Goal: Task Accomplishment & Management: Complete application form

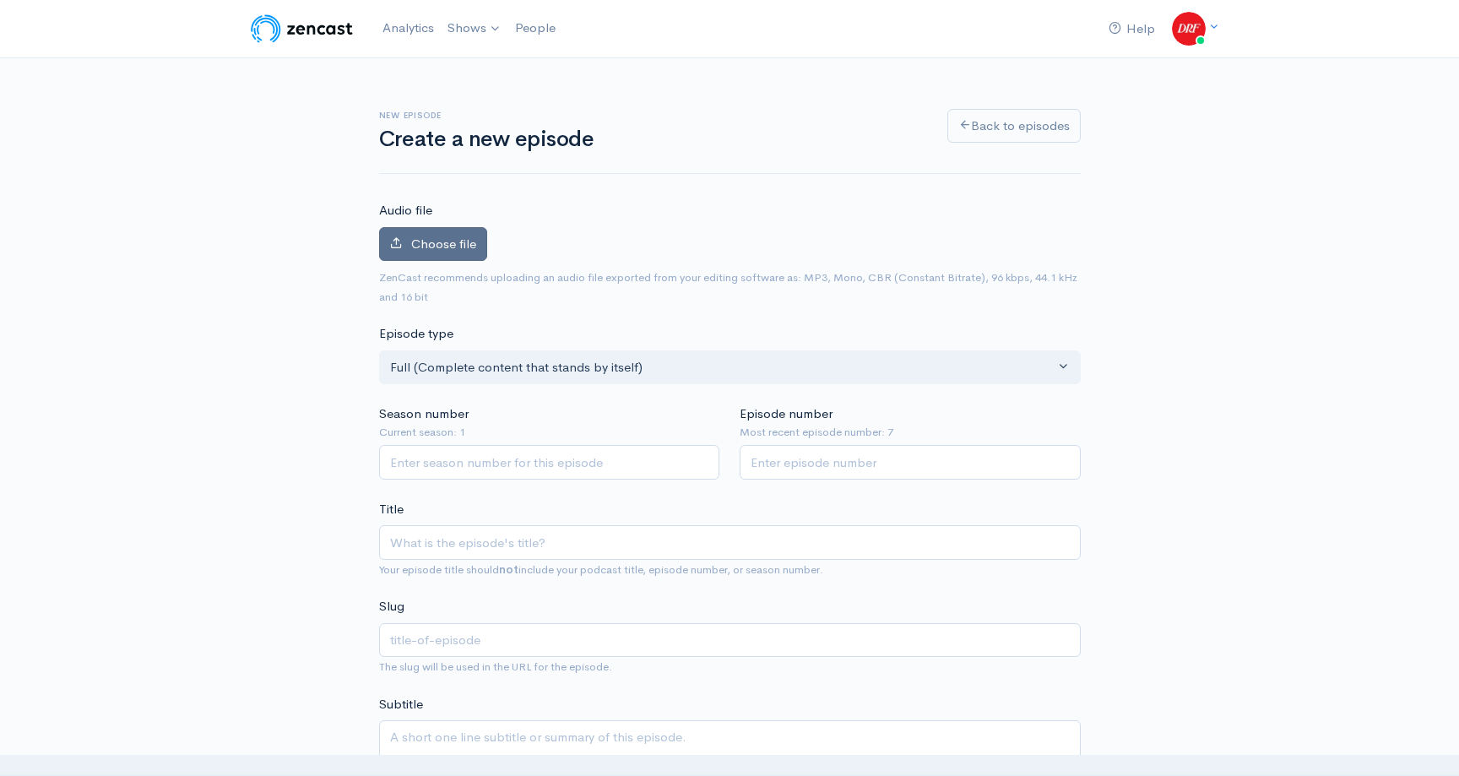
click at [455, 246] on span "Choose file" at bounding box center [443, 244] width 65 height 16
click at [0, 0] on input "Choose file" at bounding box center [0, 0] width 0 height 0
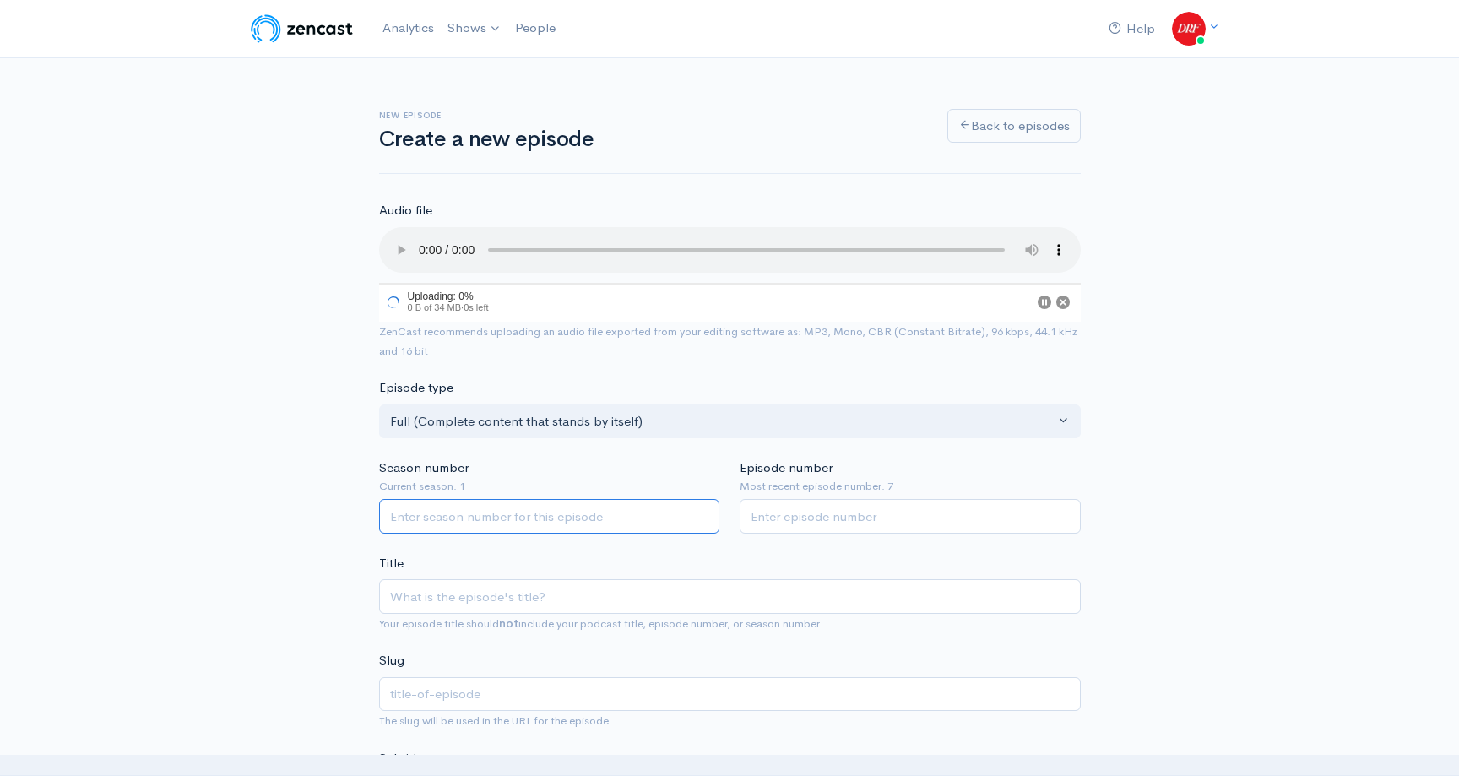
click at [527, 511] on input "Season number" at bounding box center [549, 516] width 341 height 35
type input "1"
click at [763, 519] on input "Episode number" at bounding box center [910, 518] width 341 height 35
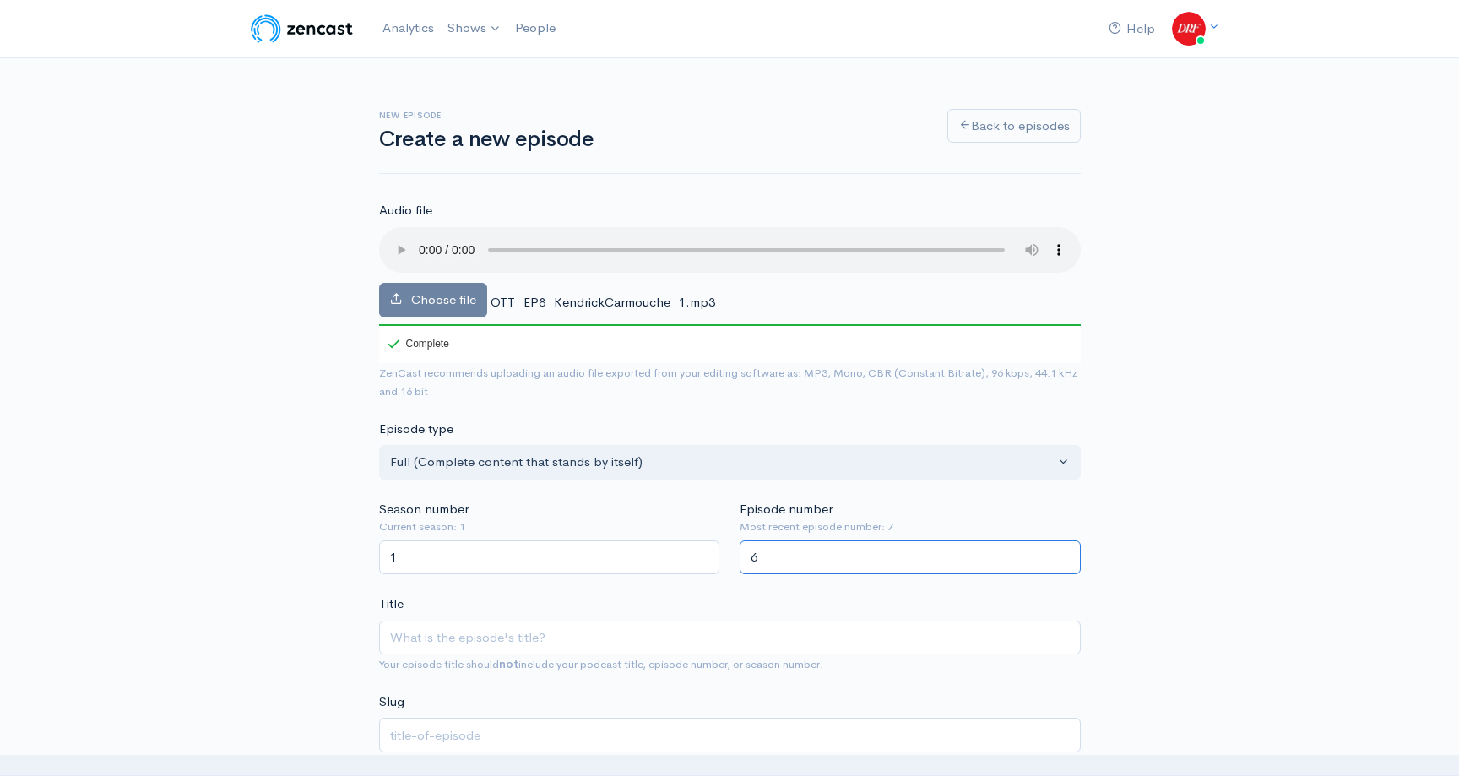
scroll to position [103, 0]
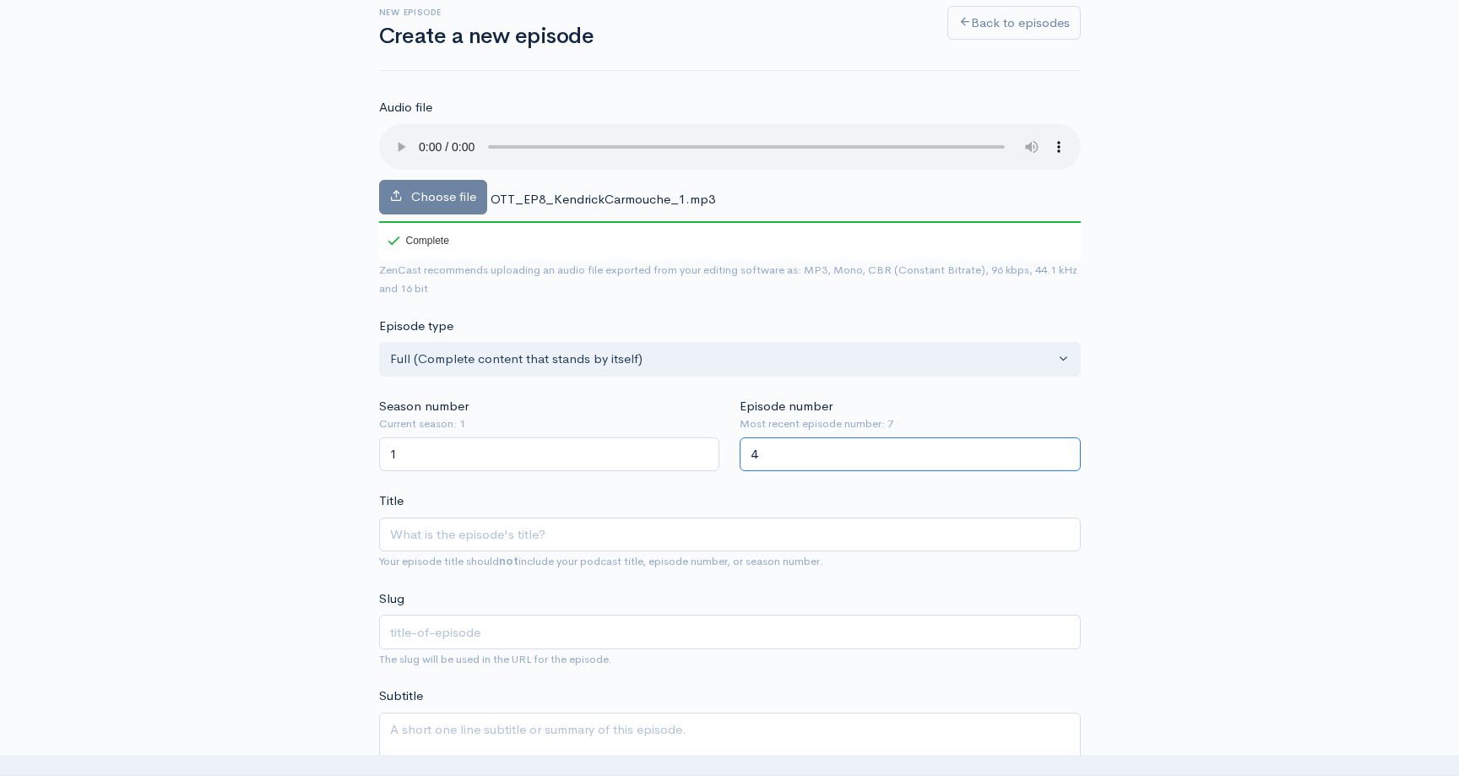
type input "4"
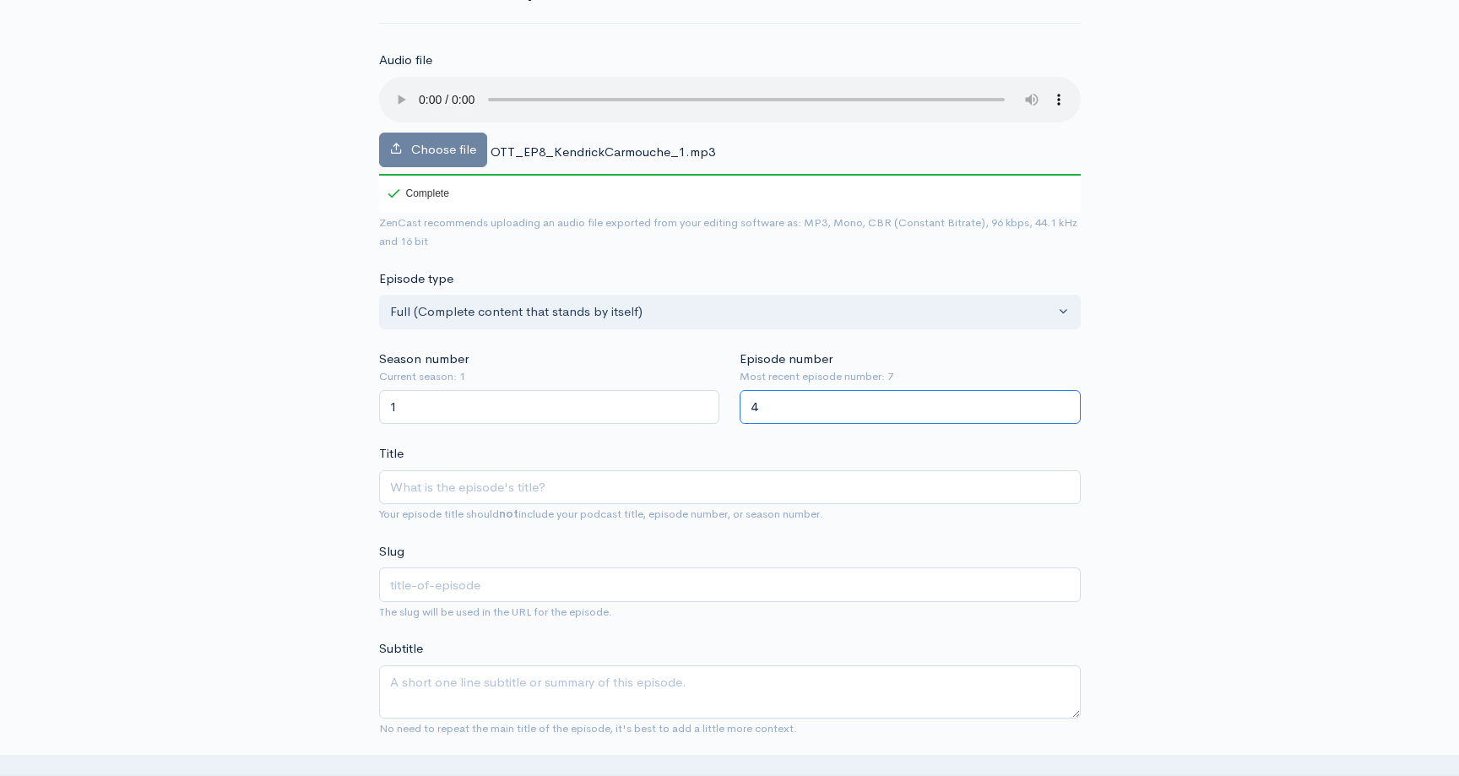
scroll to position [160, 0]
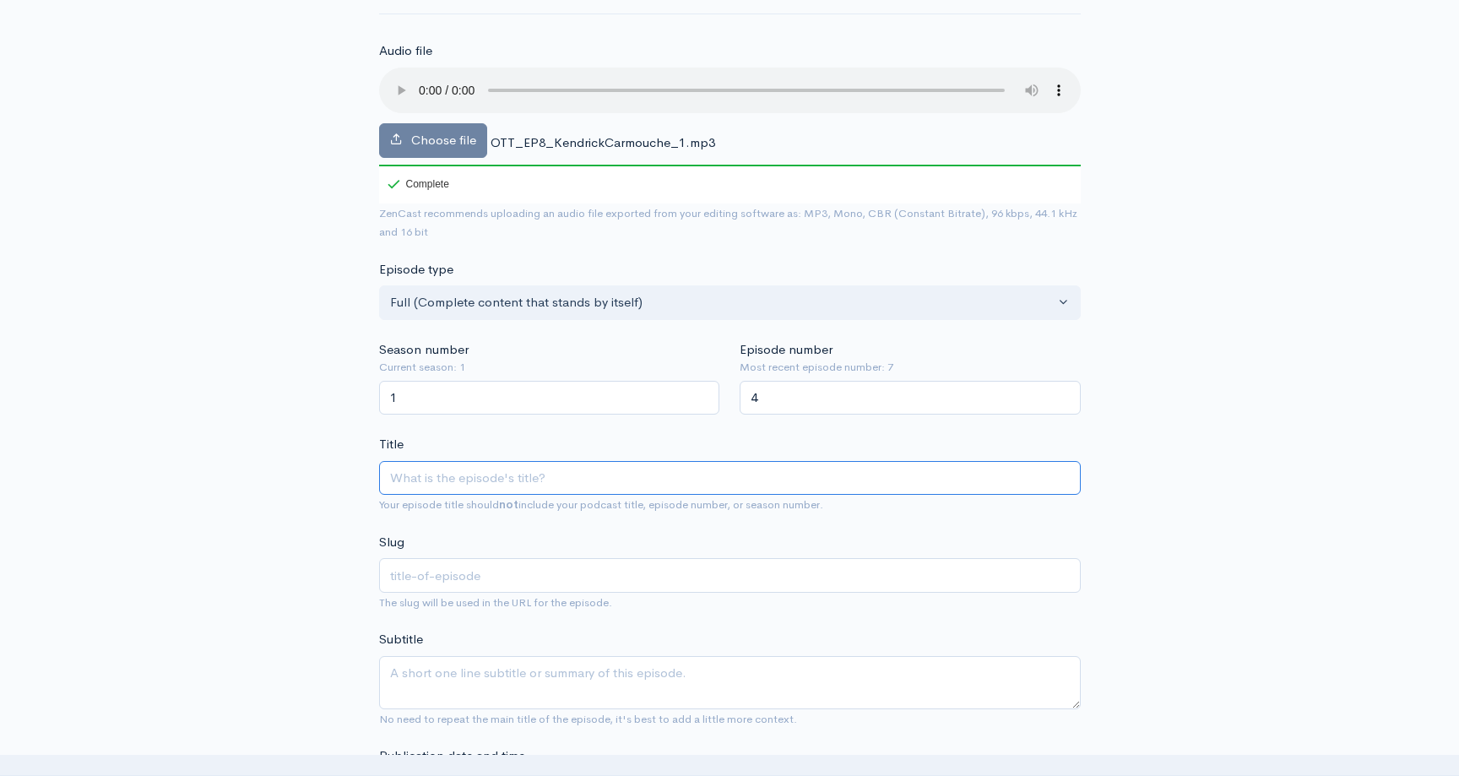
click at [472, 487] on input "Title" at bounding box center [730, 478] width 702 height 35
paste input "How [PERSON_NAME] Hit 4,000 Wins & Became a Fan Favorite | OFF THE TRACK"
type input "How [PERSON_NAME] Hit 4,000 Wins & Became a Fan Favorite | OFF THE TRACK"
type input "how-[PERSON_NAME]-hit-4000-wins-became-a-fan-favorite-off-the-track"
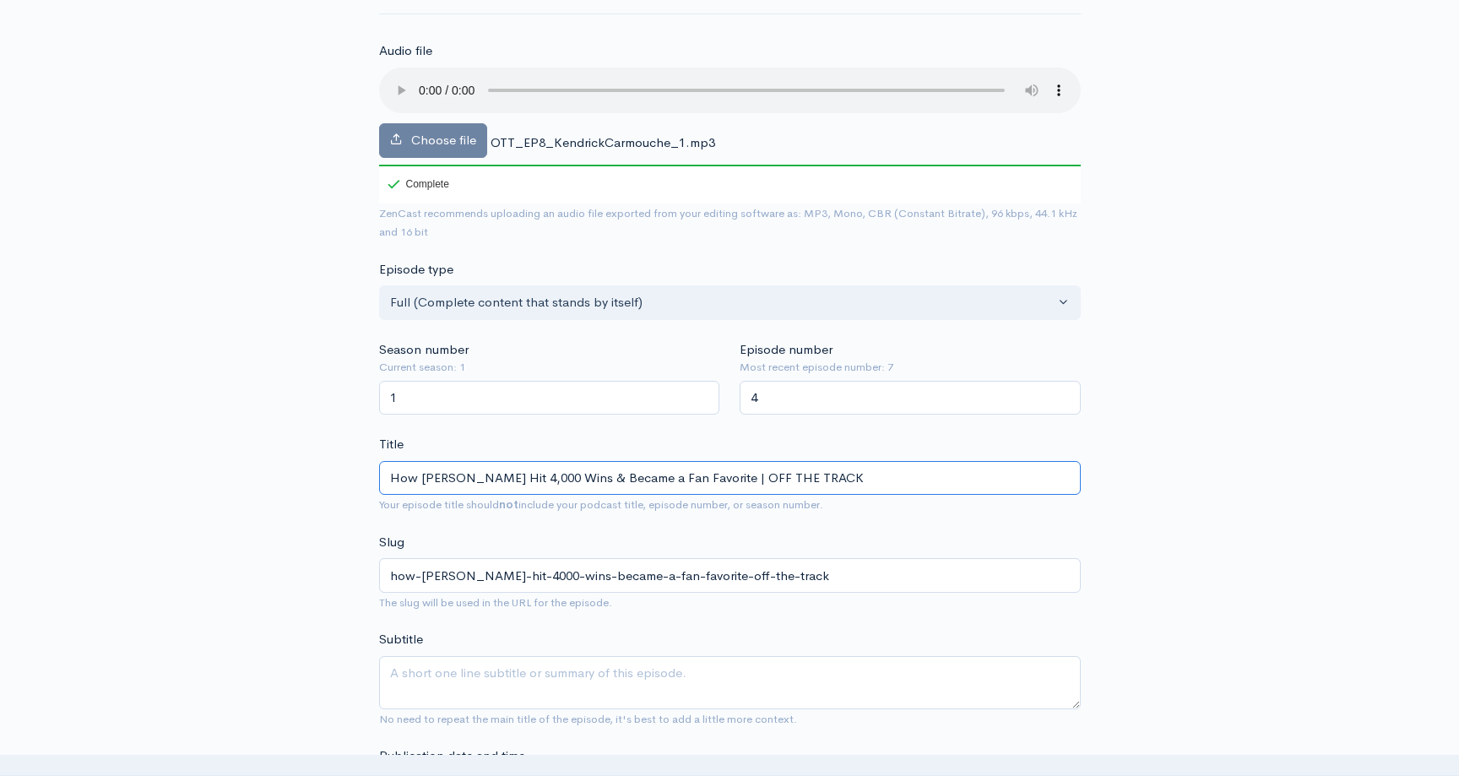
type input "How [PERSON_NAME] Hit 4,000 Wins & Became a Fan Favorite | OFF THE TRACK"
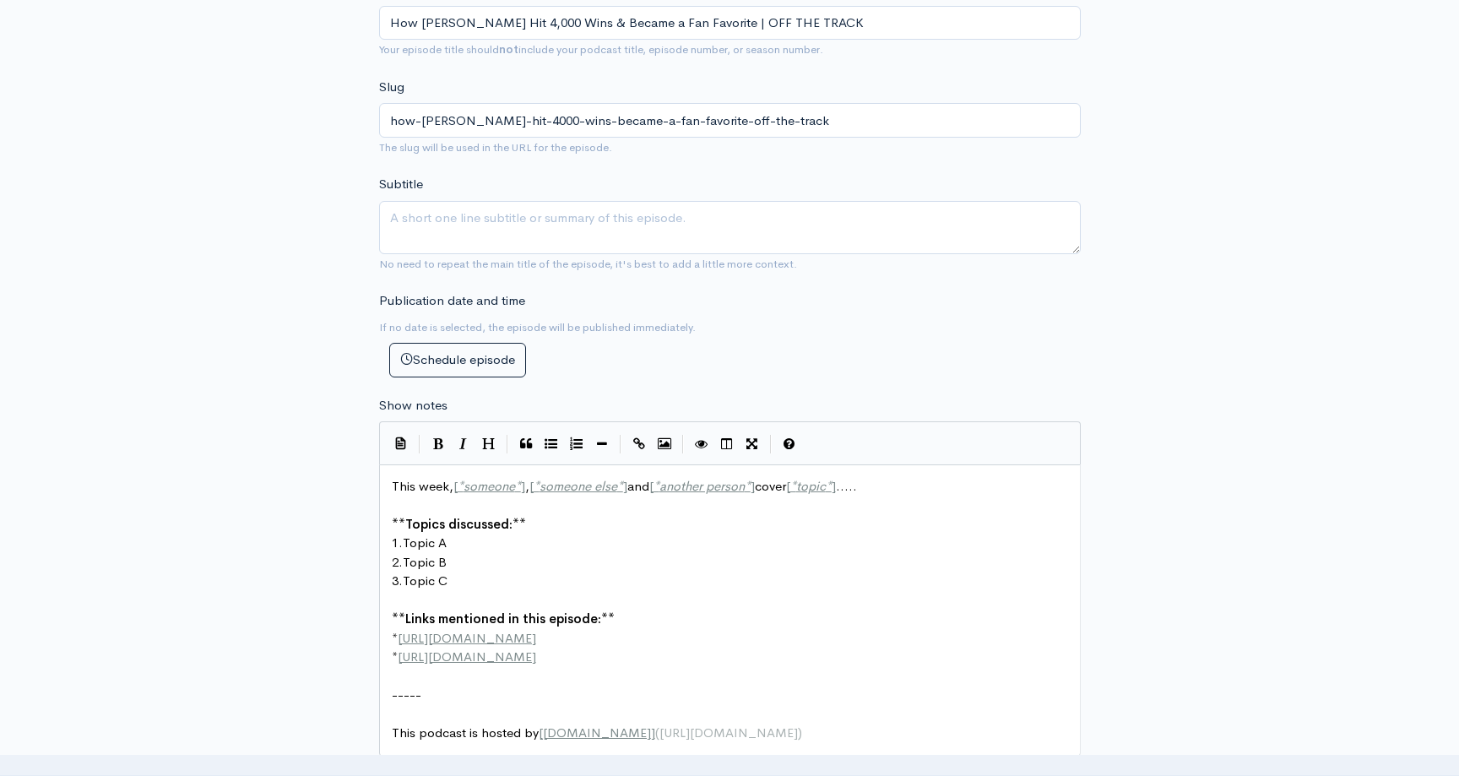
scroll to position [6, 0]
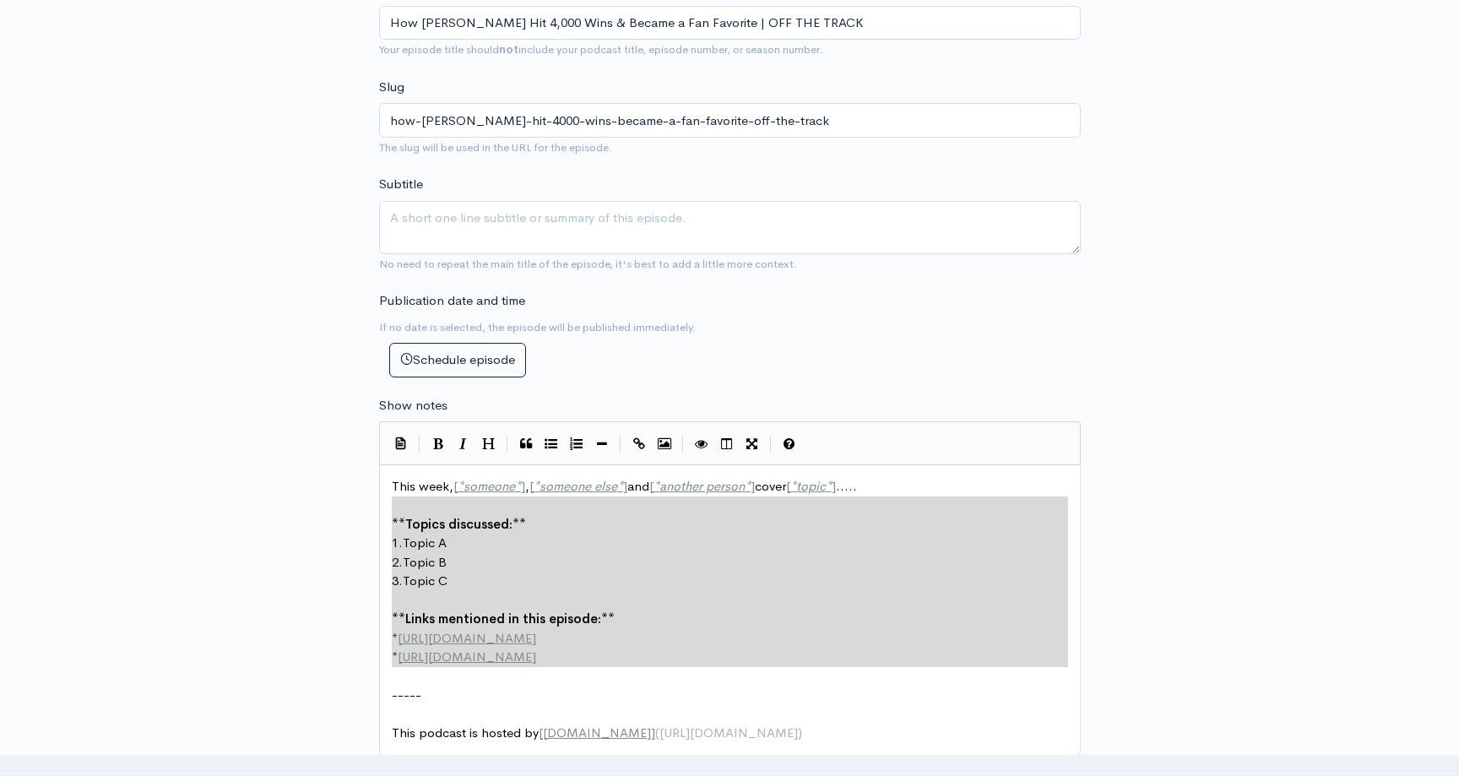
type textarea "This week, [*someone*], [*someone else*] and [*another person*] cover [*topic*]…"
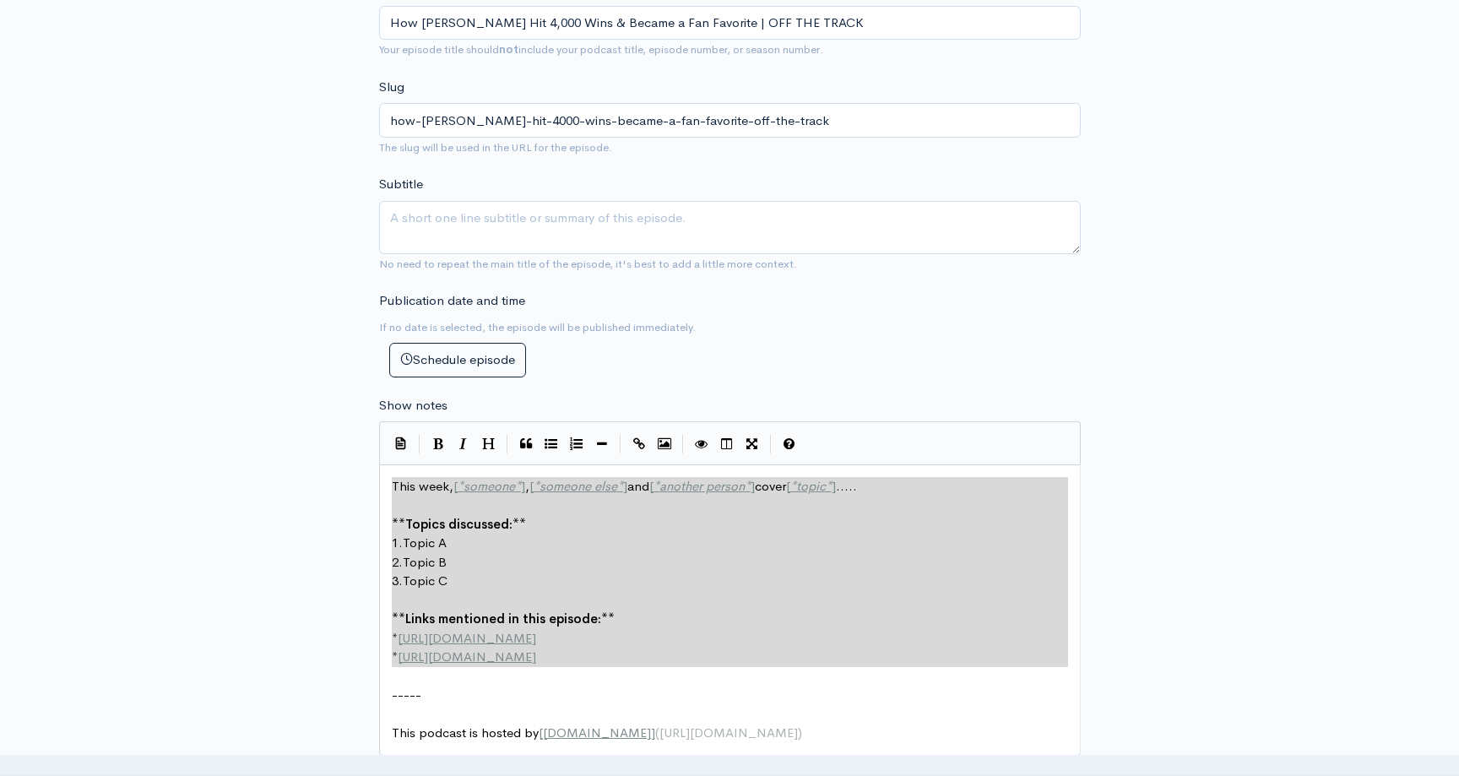
drag, startPoint x: 595, startPoint y: 668, endPoint x: 393, endPoint y: 493, distance: 266.9
paste textarea
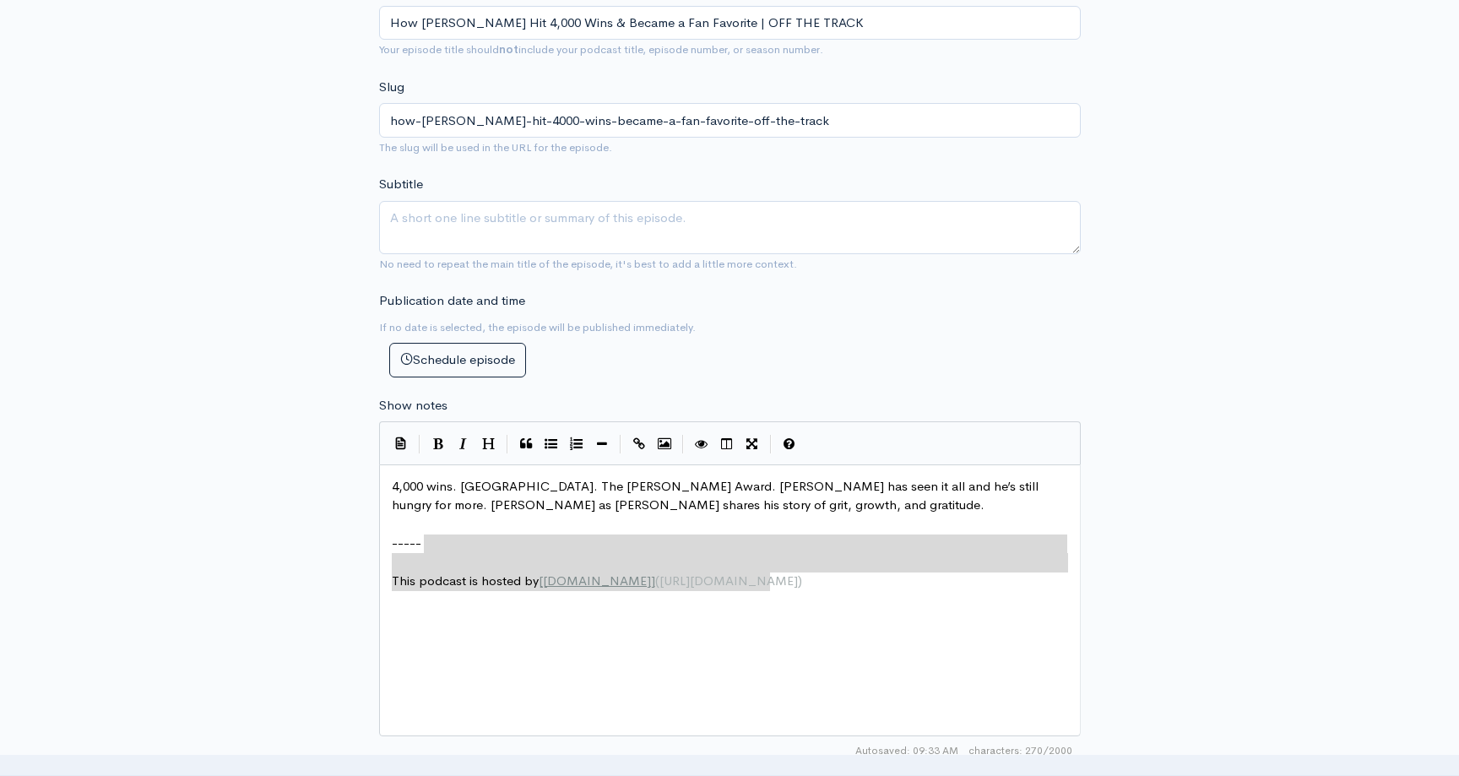
type textarea "----- This podcast is hosted by [[DOMAIN_NAME]]([URL][DOMAIN_NAME])"
drag, startPoint x: 725, startPoint y: 569, endPoint x: 285, endPoint y: 544, distance: 440.6
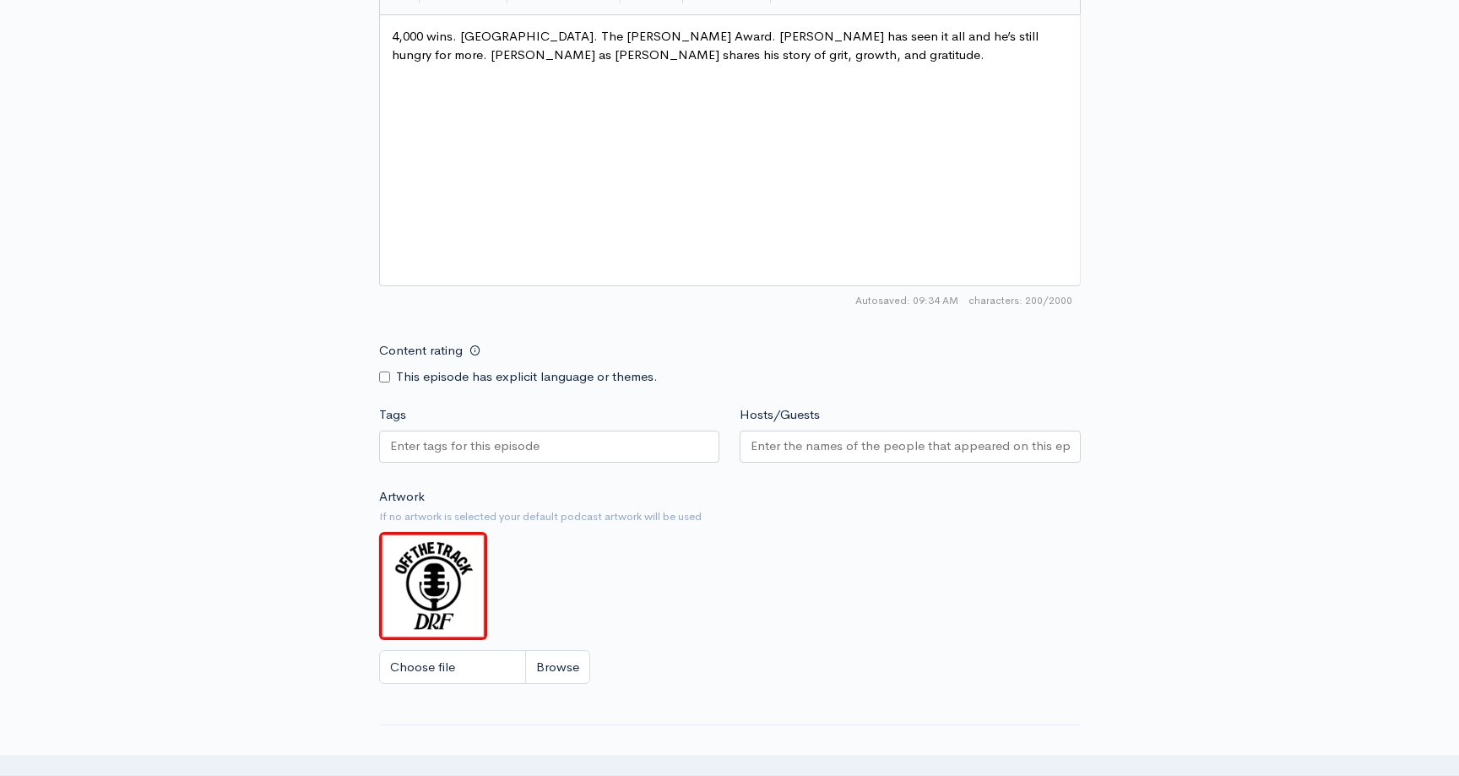
scroll to position [1106, 0]
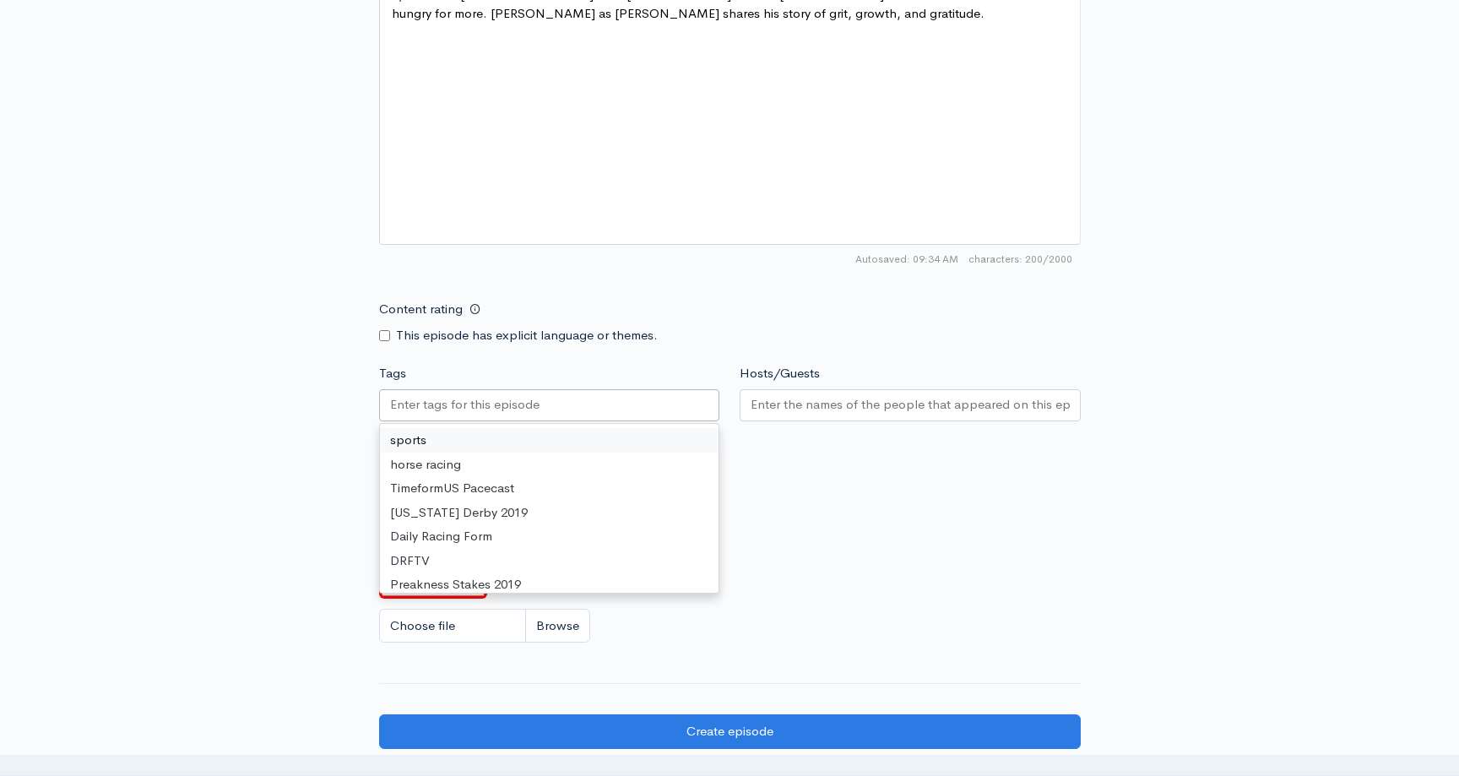
click at [485, 399] on input "Tags" at bounding box center [466, 404] width 152 height 19
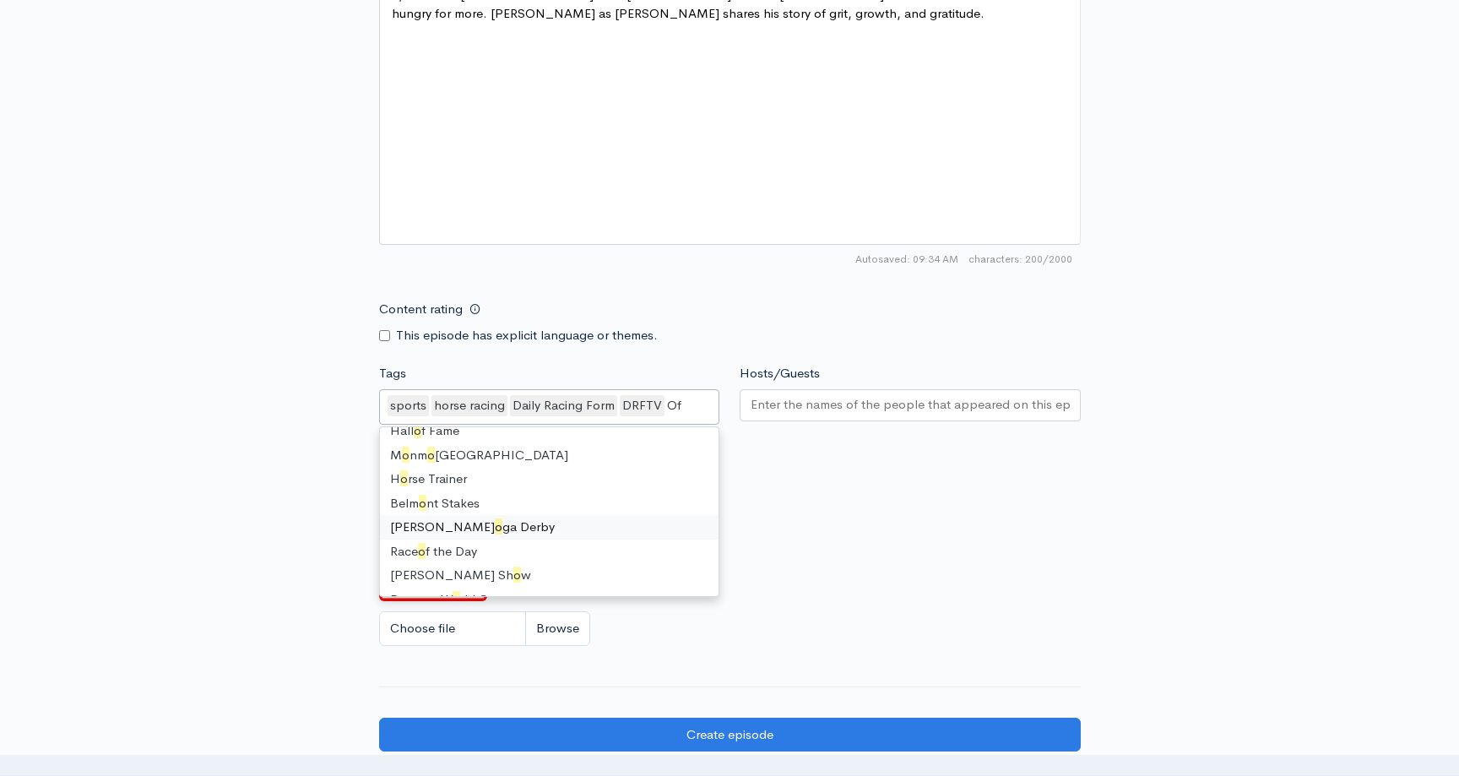
scroll to position [0, 0]
type input "Off"
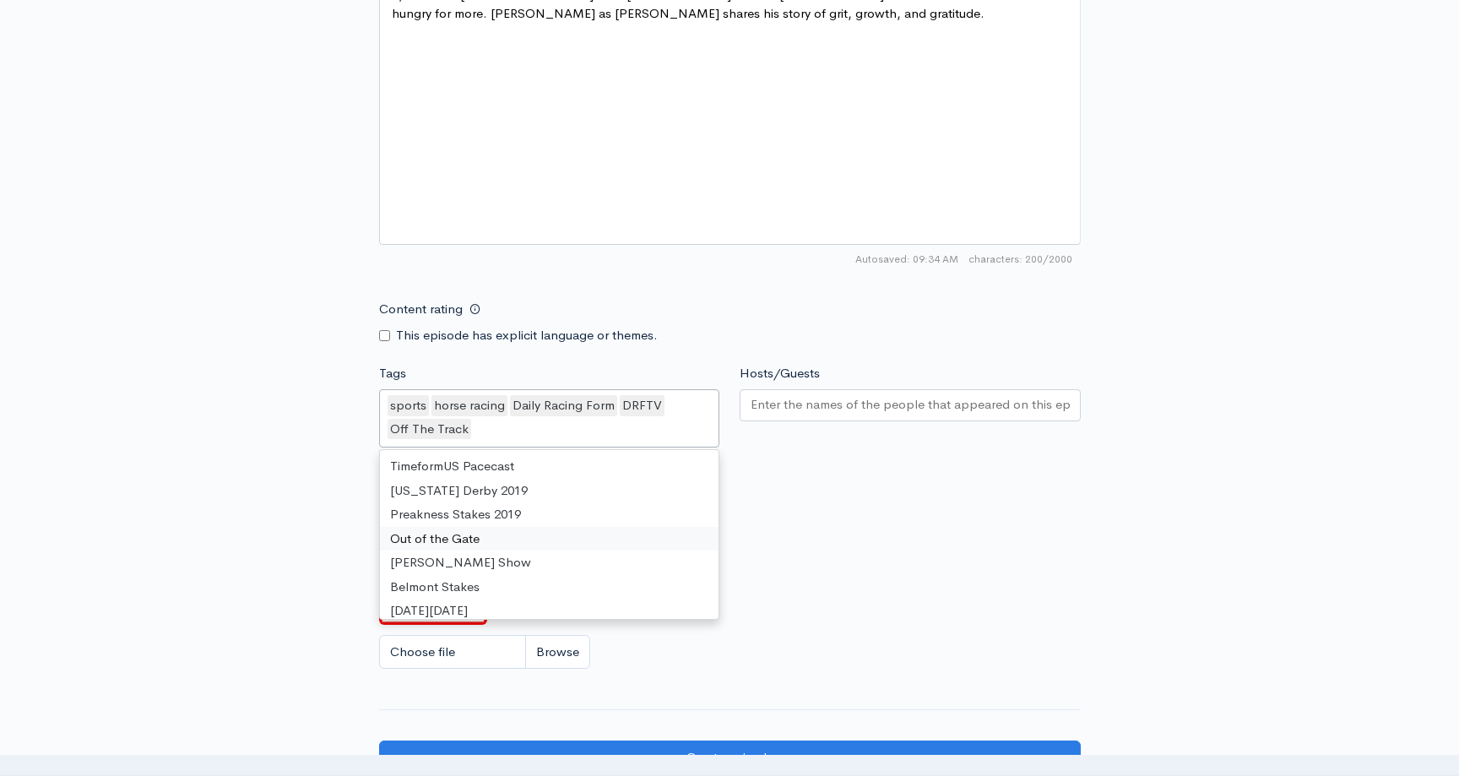
type input "K"
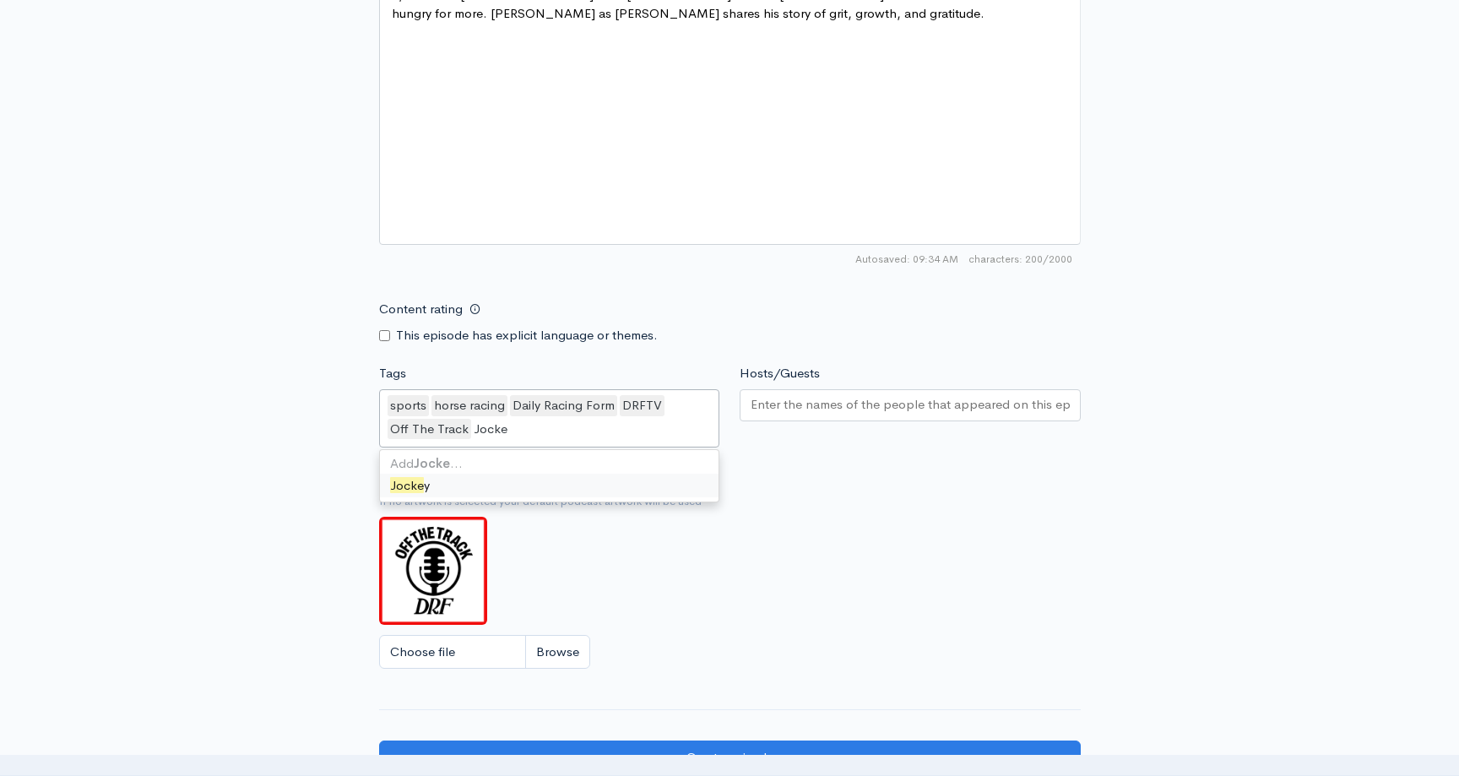
type input "Jockey"
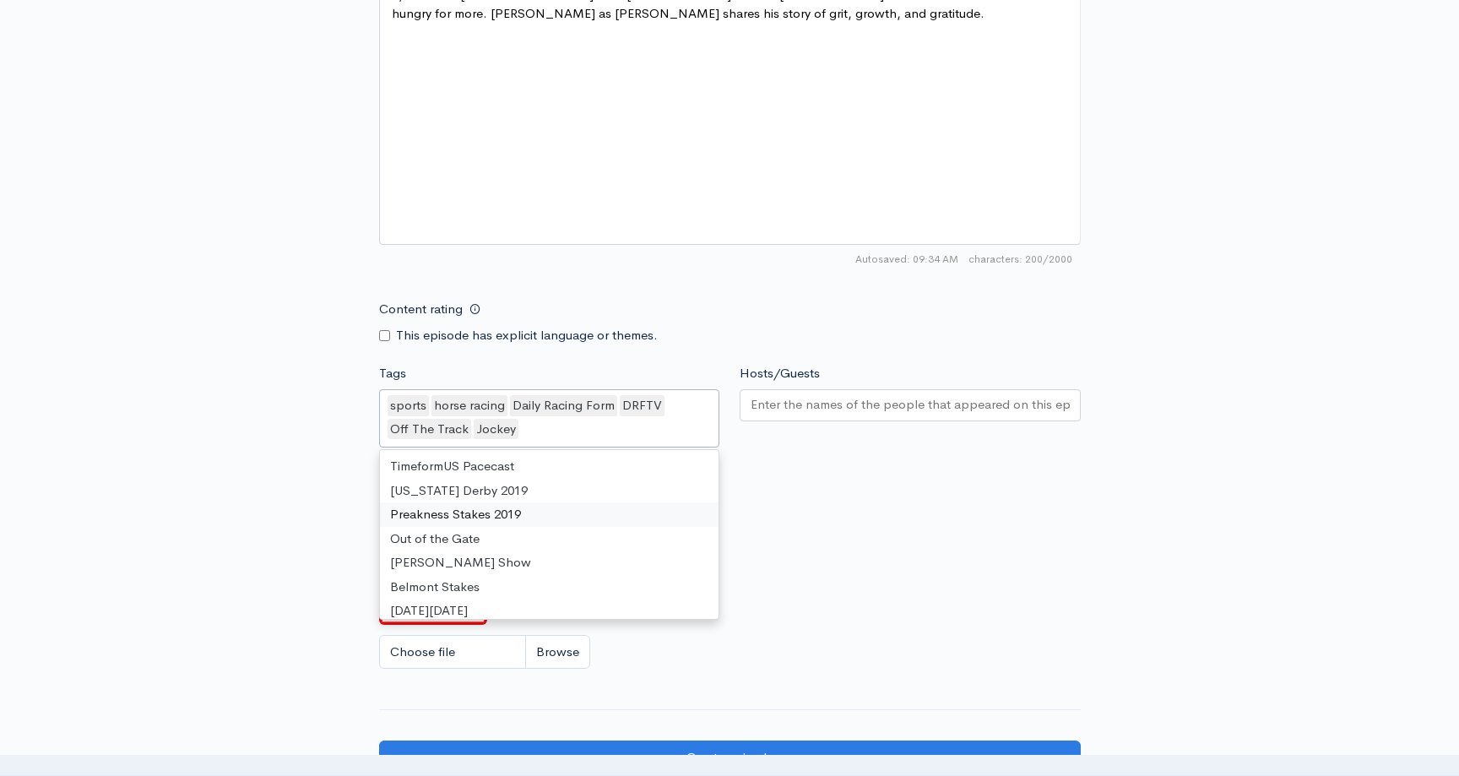
click at [820, 409] on input "Hosts/Guests" at bounding box center [910, 404] width 319 height 19
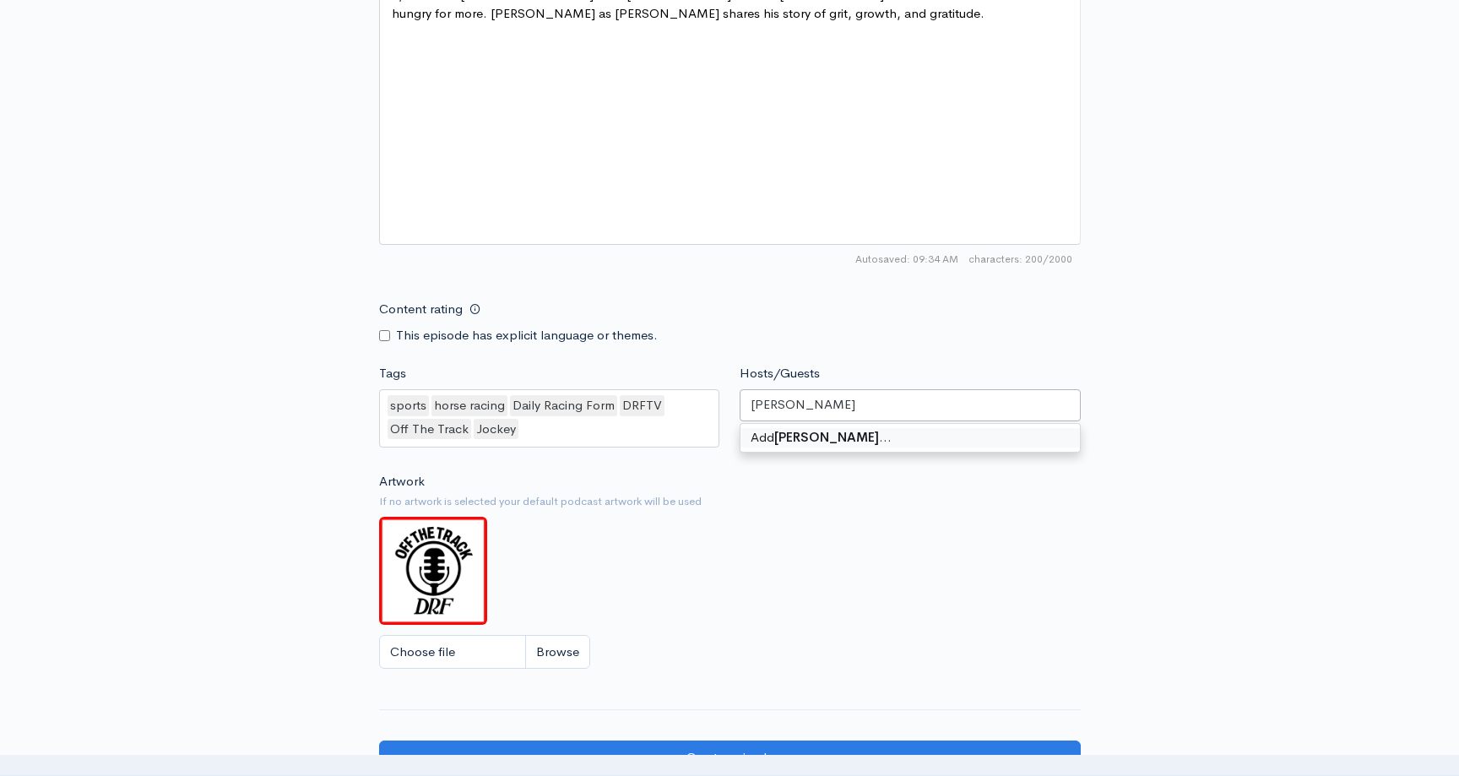
type input "[PERSON_NAME]"
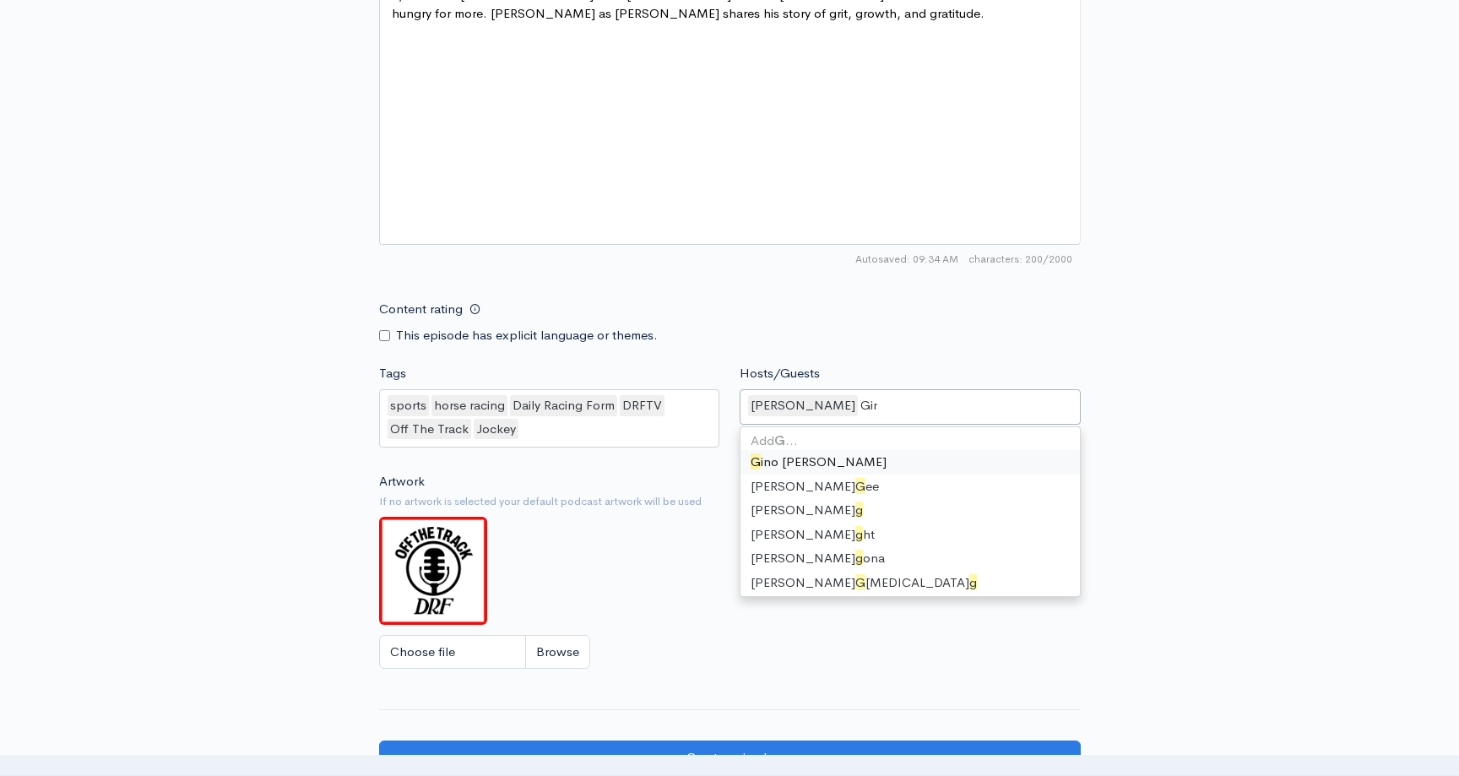
type input "[PERSON_NAME]"
drag, startPoint x: 690, startPoint y: 588, endPoint x: 691, endPoint y: 610, distance: 22.8
click at [691, 590] on div "Artwork If no artwork is selected your default podcast artwork will be used Cho…" at bounding box center [730, 576] width 702 height 208
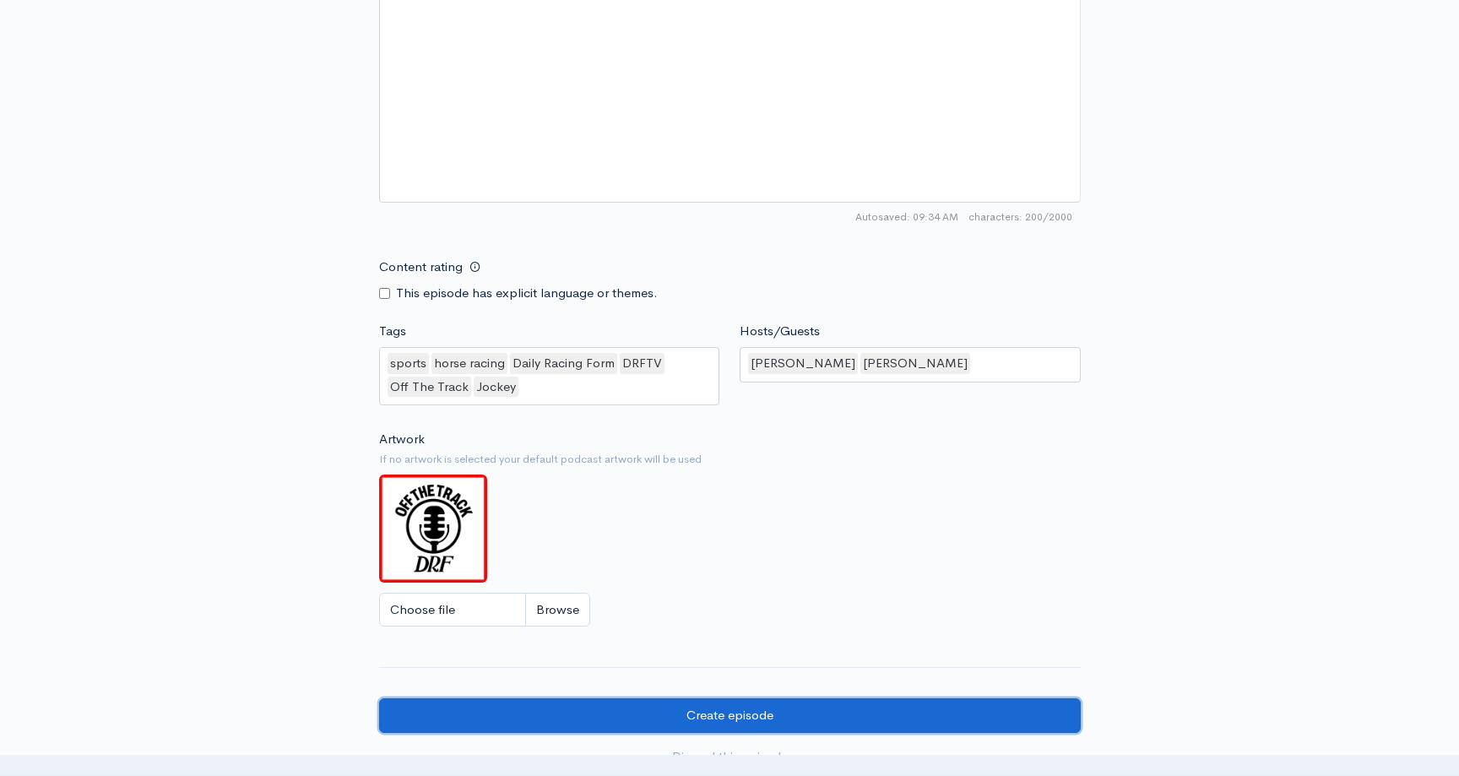
click at [718, 705] on input "Create episode" at bounding box center [730, 715] width 702 height 35
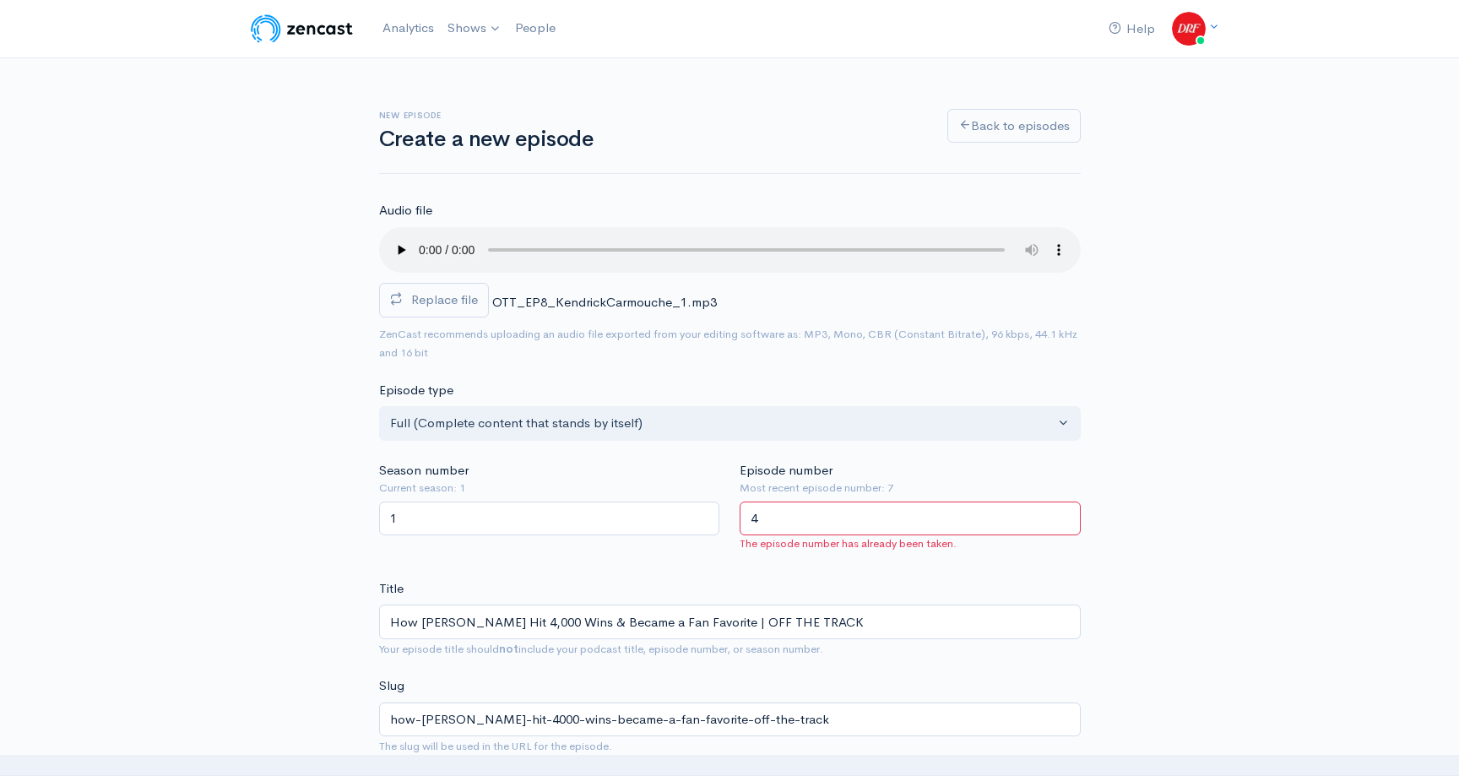
click at [795, 523] on input "4" at bounding box center [910, 518] width 341 height 35
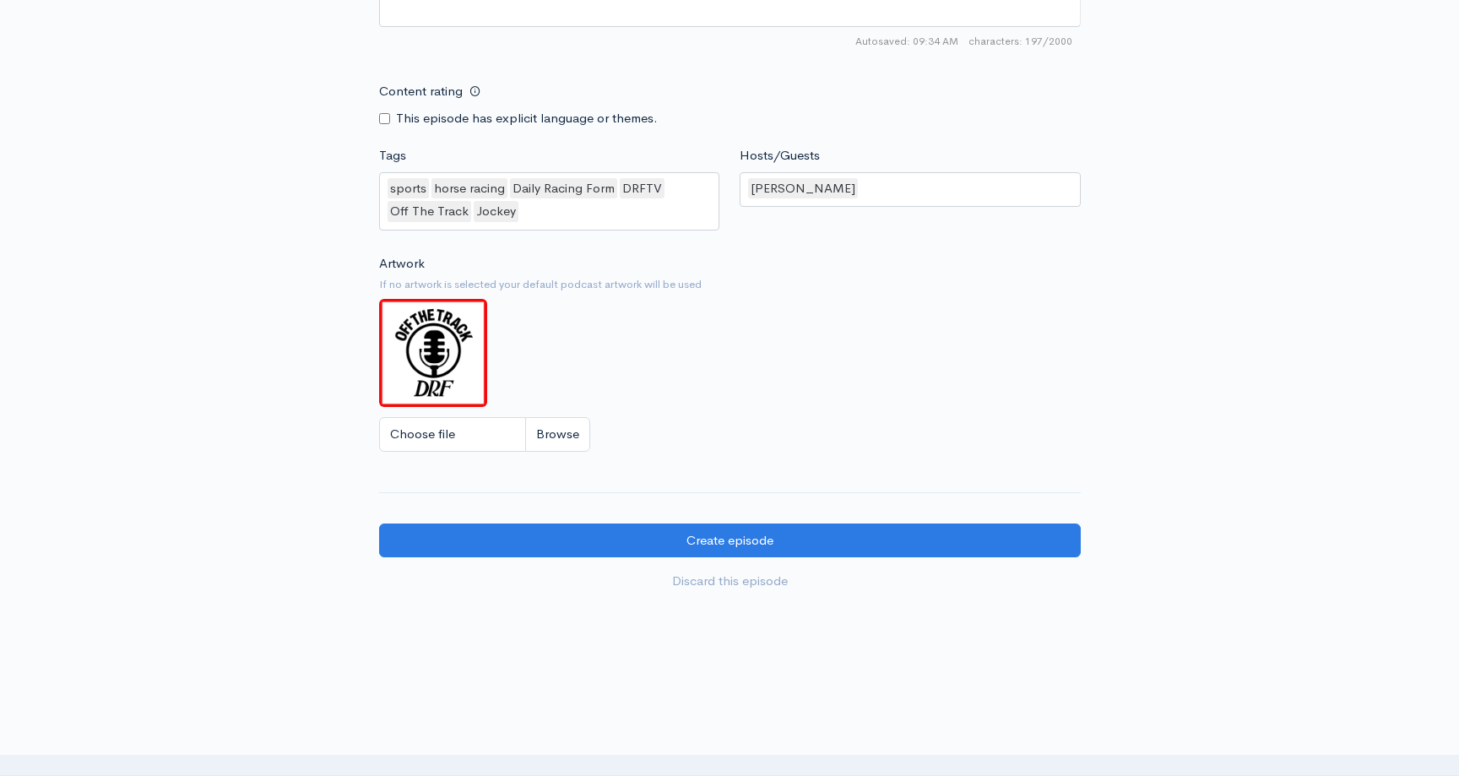
scroll to position [1370, 0]
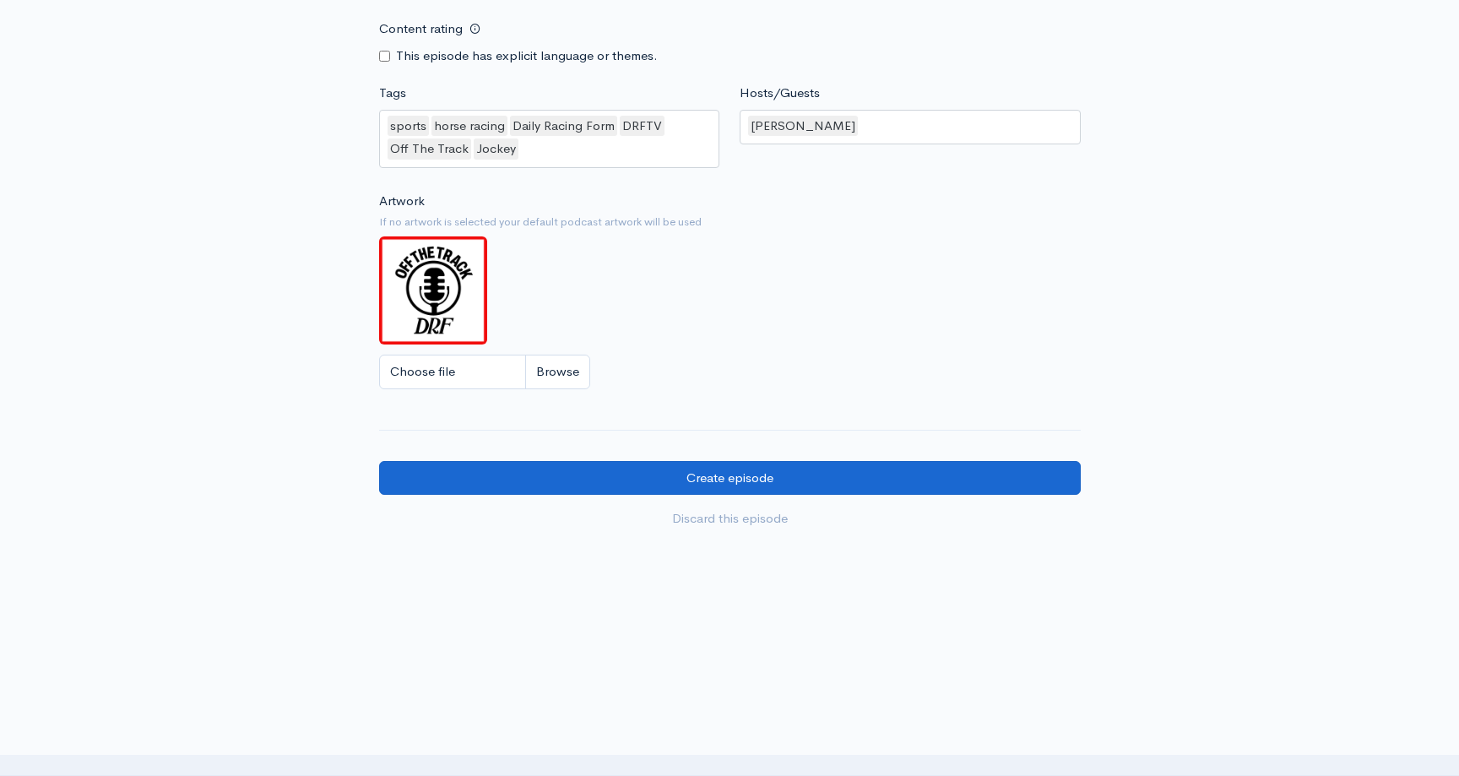
type input "8"
click at [778, 471] on input "Create episode" at bounding box center [730, 478] width 702 height 35
